Goal: Information Seeking & Learning: Learn about a topic

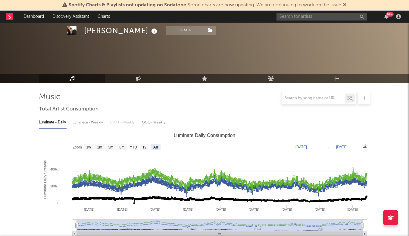
select select "All"
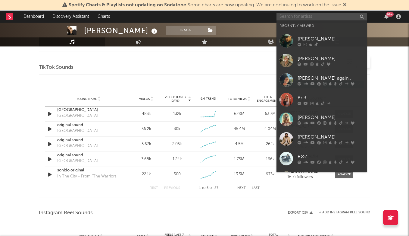
click at [292, 19] on input "text" at bounding box center [322, 17] width 90 height 8
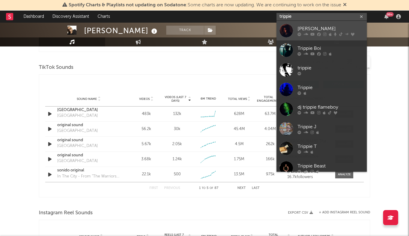
type input "trippie"
click at [303, 24] on link "[PERSON_NAME]" at bounding box center [322, 31] width 90 height 20
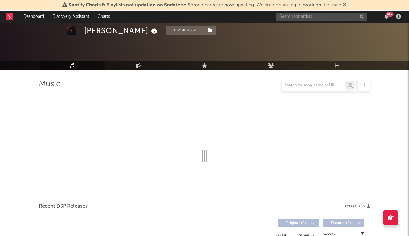
select select "6m"
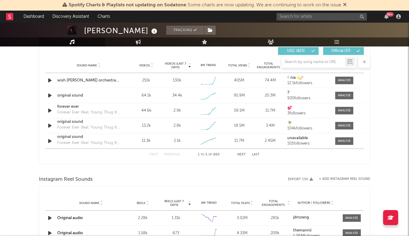
scroll to position [428, 0]
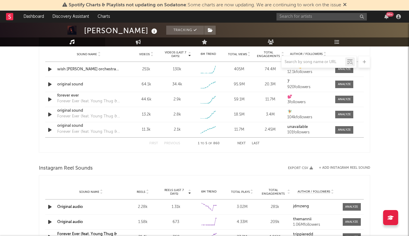
click at [241, 141] on div "First Previous 1 to 5 of 860 Next Last" at bounding box center [205, 143] width 110 height 12
click at [241, 143] on button "Next" at bounding box center [242, 143] width 8 height 3
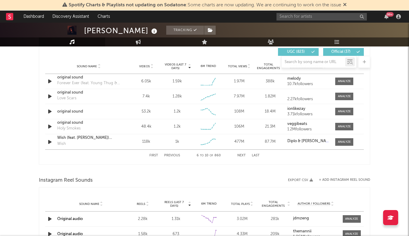
click at [240, 155] on button "Next" at bounding box center [242, 155] width 8 height 3
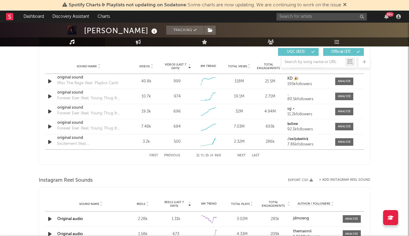
click at [240, 155] on button "Next" at bounding box center [242, 155] width 8 height 3
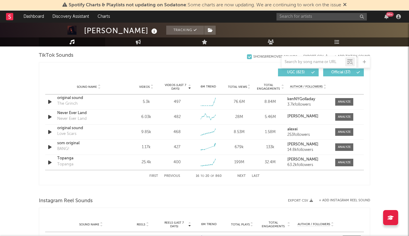
scroll to position [406, 0]
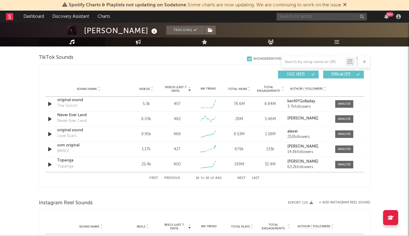
click at [305, 18] on input "text" at bounding box center [322, 17] width 90 height 8
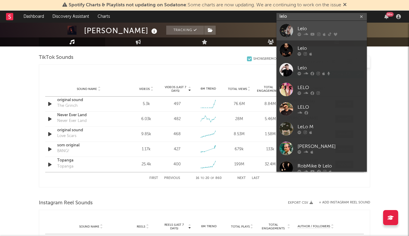
type input "lelo"
click at [304, 33] on icon at bounding box center [306, 34] width 5 height 4
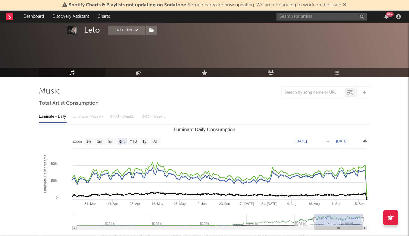
scroll to position [27, 0]
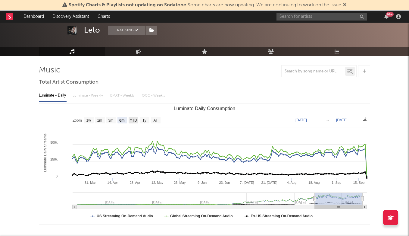
click at [136, 120] on text "YTD" at bounding box center [133, 120] width 7 height 4
select select "YTD"
type input "[DATE]"
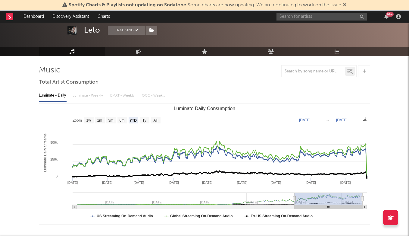
click at [139, 119] on rect "Luminate Daily Consumption" at bounding box center [204, 163] width 331 height 121
click at [144, 119] on text "1y" at bounding box center [145, 120] width 4 height 4
select select "1y"
type input "[DATE]"
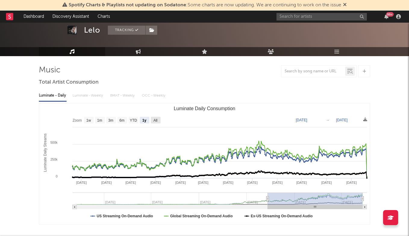
click at [151, 119] on rect "Luminate Daily Consumption" at bounding box center [156, 120] width 10 height 7
select select "All"
type input "[DATE]"
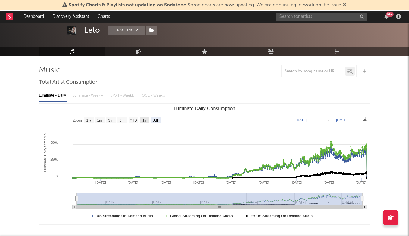
click at [143, 119] on rect "Luminate Daily Consumption" at bounding box center [145, 120] width 10 height 7
select select "1y"
type input "[DATE]"
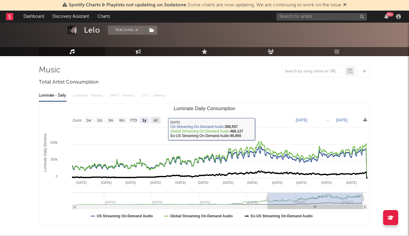
click at [156, 118] on text "All" at bounding box center [155, 120] width 4 height 4
select select "All"
type input "[DATE]"
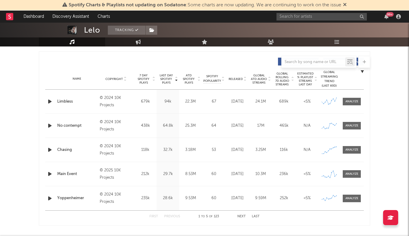
scroll to position [223, 0]
click at [242, 213] on div "First Previous 1 to 5 of 123 Next Last" at bounding box center [205, 216] width 110 height 12
click at [242, 214] on button "Next" at bounding box center [242, 215] width 8 height 3
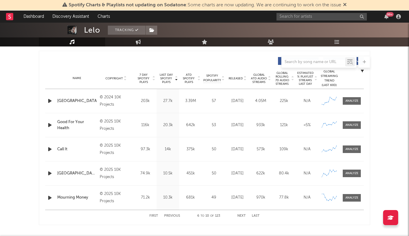
click at [242, 214] on button "Next" at bounding box center [242, 215] width 8 height 3
click at [351, 126] on div at bounding box center [352, 125] width 13 height 5
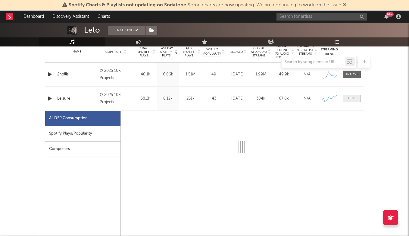
select select "1w"
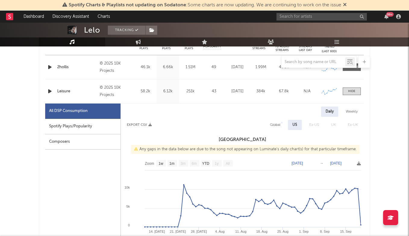
scroll to position [256, 0]
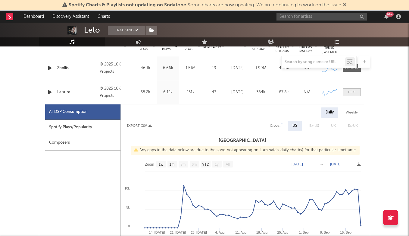
click at [354, 93] on div at bounding box center [351, 92] width 7 height 5
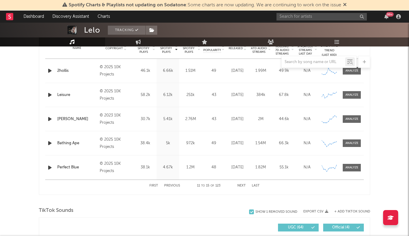
scroll to position [243, 0]
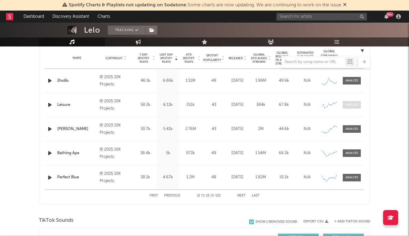
click at [351, 104] on div at bounding box center [352, 104] width 13 height 5
select select "1w"
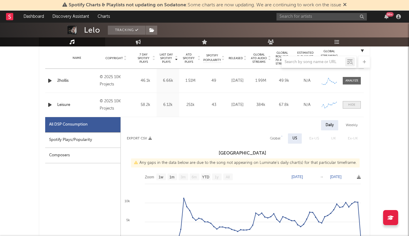
click at [351, 104] on div at bounding box center [351, 104] width 7 height 5
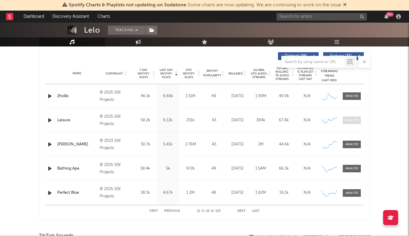
scroll to position [221, 0]
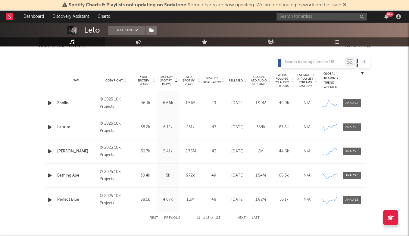
click at [172, 217] on button "Previous" at bounding box center [172, 217] width 16 height 3
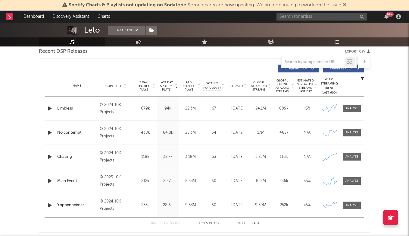
scroll to position [216, 0]
click at [356, 157] on div at bounding box center [352, 156] width 13 height 5
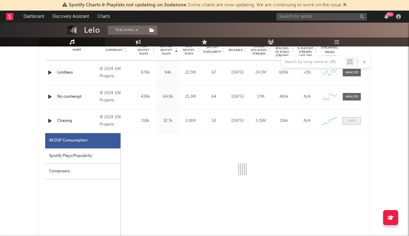
scroll to position [264, 0]
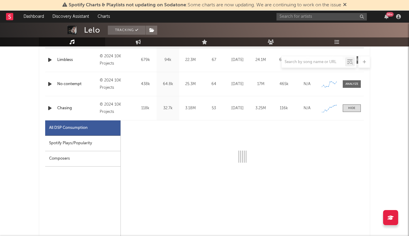
select select "6m"
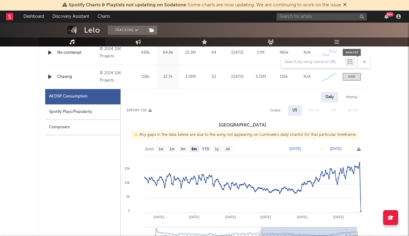
scroll to position [301, 0]
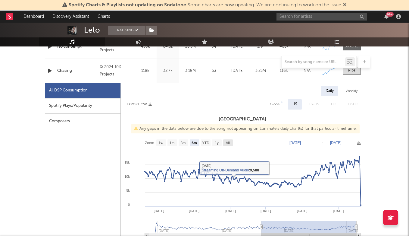
click at [224, 143] on rect at bounding box center [228, 142] width 10 height 7
select select "All"
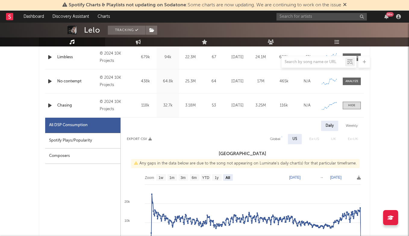
scroll to position [266, 0]
click at [347, 82] on div at bounding box center [352, 81] width 13 height 5
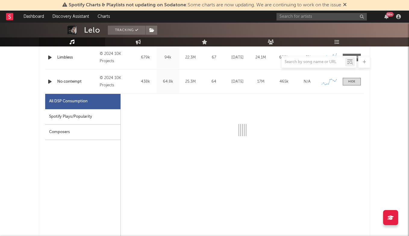
select select "6m"
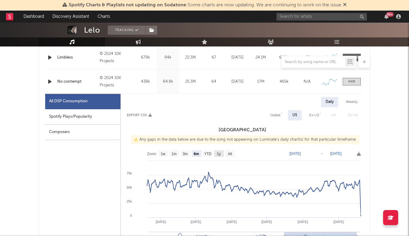
click at [223, 156] on rect at bounding box center [219, 153] width 10 height 7
select select "All"
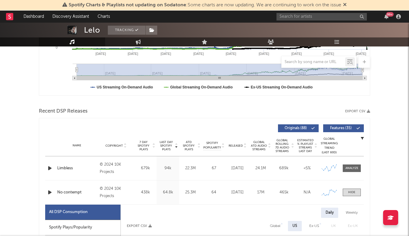
scroll to position [140, 0]
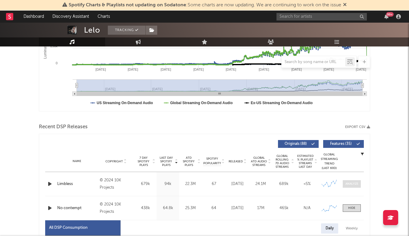
click at [351, 185] on div at bounding box center [352, 183] width 13 height 5
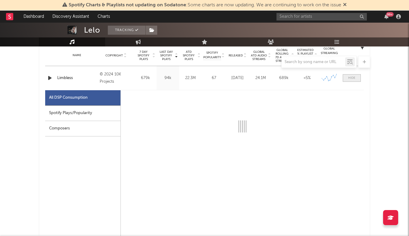
scroll to position [255, 0]
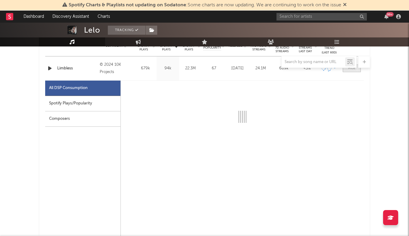
select select "6m"
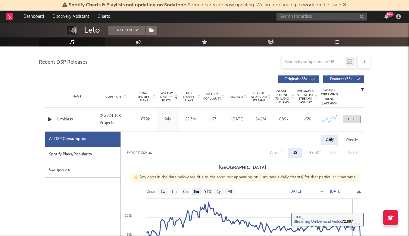
scroll to position [199, 0]
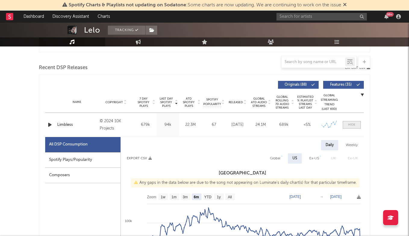
click at [352, 126] on div at bounding box center [351, 124] width 7 height 5
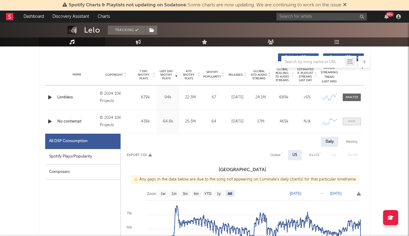
click at [353, 123] on div at bounding box center [351, 121] width 7 height 5
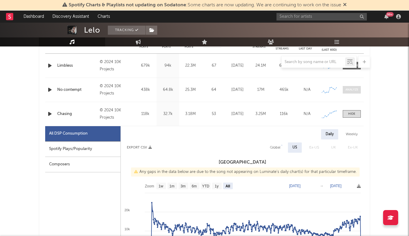
scroll to position [263, 0]
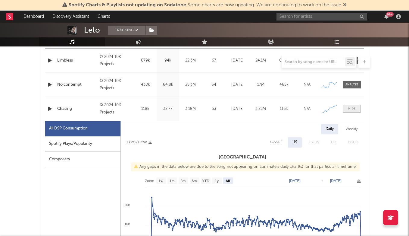
click at [352, 112] on span at bounding box center [352, 109] width 18 height 8
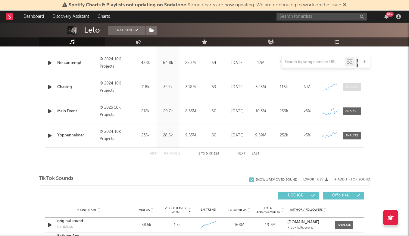
scroll to position [285, 0]
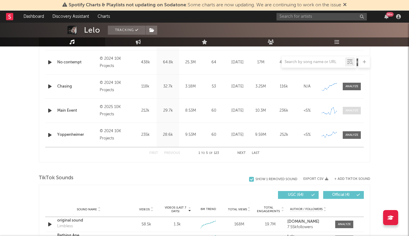
click at [347, 113] on span at bounding box center [352, 111] width 18 height 8
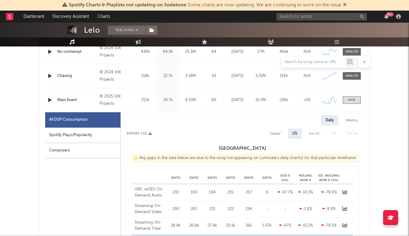
select select "6m"
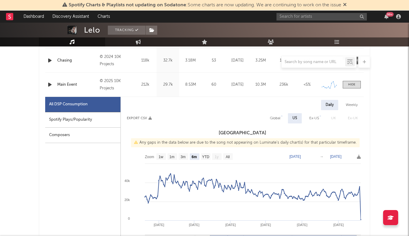
scroll to position [312, 0]
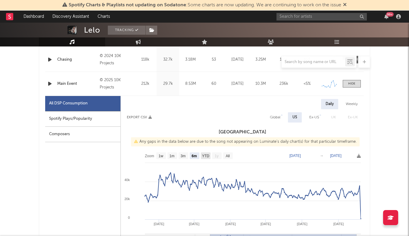
click at [206, 156] on text "YTD" at bounding box center [205, 156] width 7 height 4
select select "YTD"
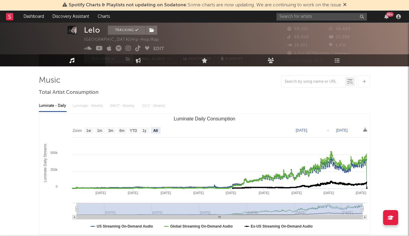
scroll to position [9, 0]
